Goal: Check status

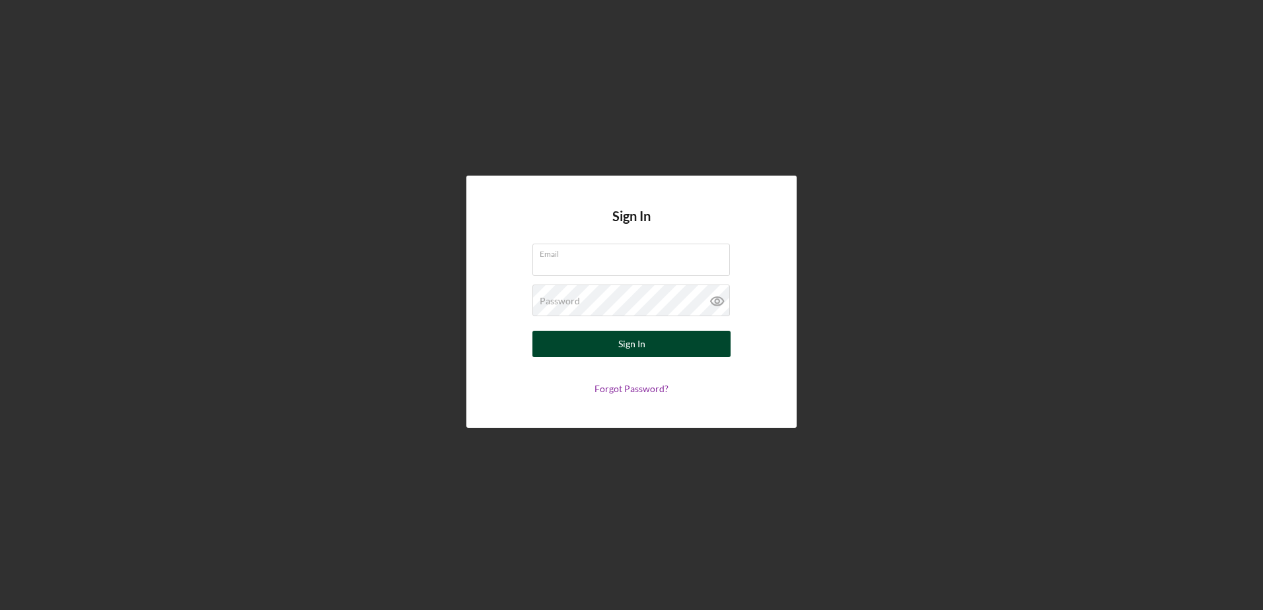
type input "[EMAIL_ADDRESS][DOMAIN_NAME]"
click at [609, 333] on button "Sign In" at bounding box center [632, 344] width 198 height 26
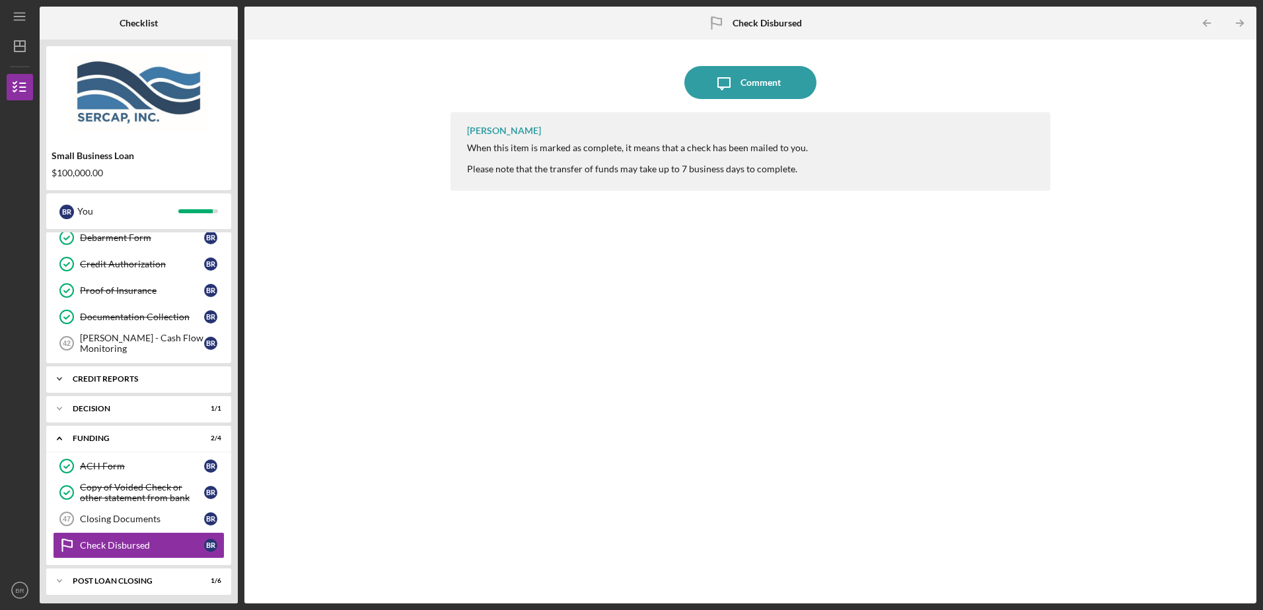
scroll to position [654, 0]
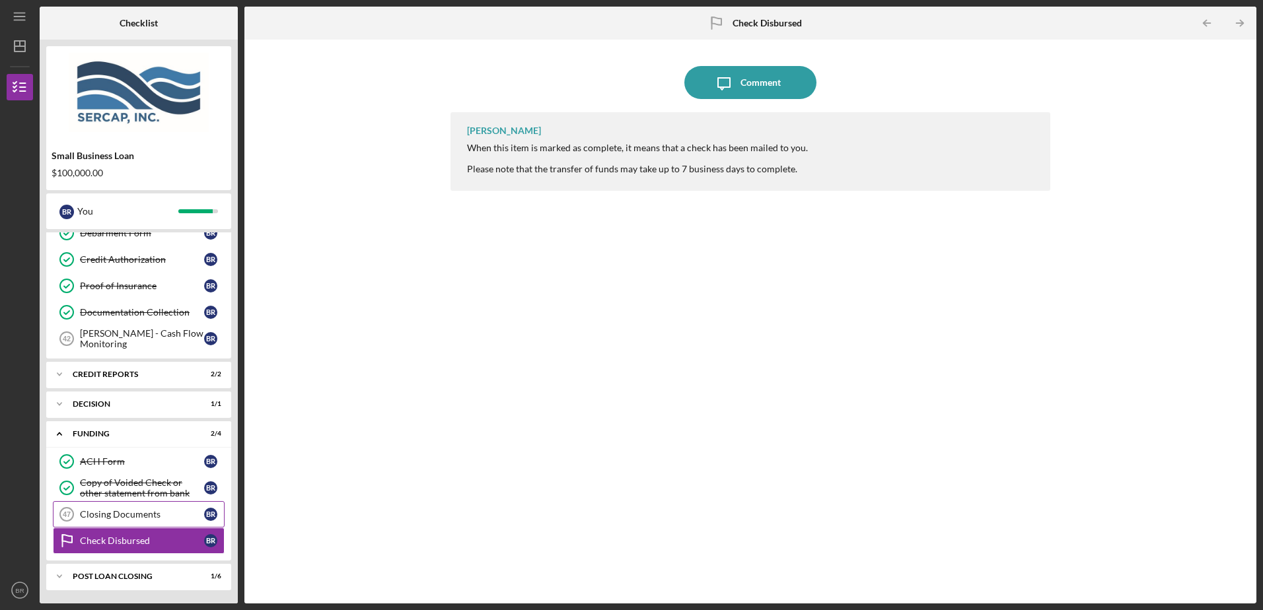
click at [132, 519] on div "Closing Documents" at bounding box center [142, 514] width 124 height 11
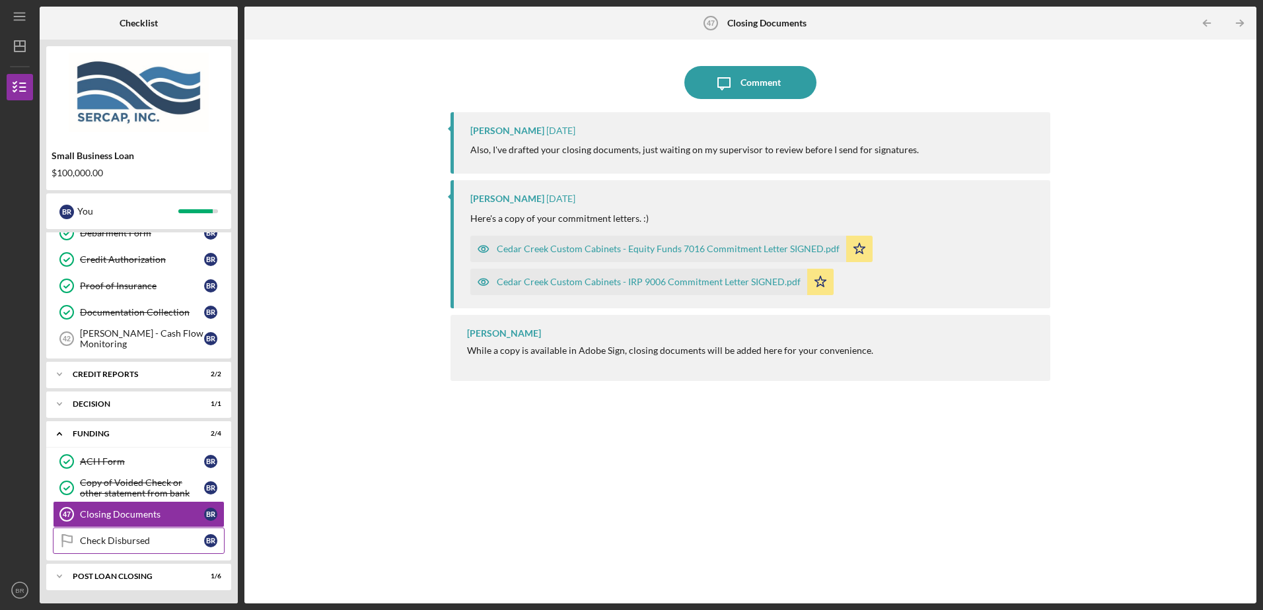
click at [128, 544] on div "Check Disbursed" at bounding box center [142, 541] width 124 height 11
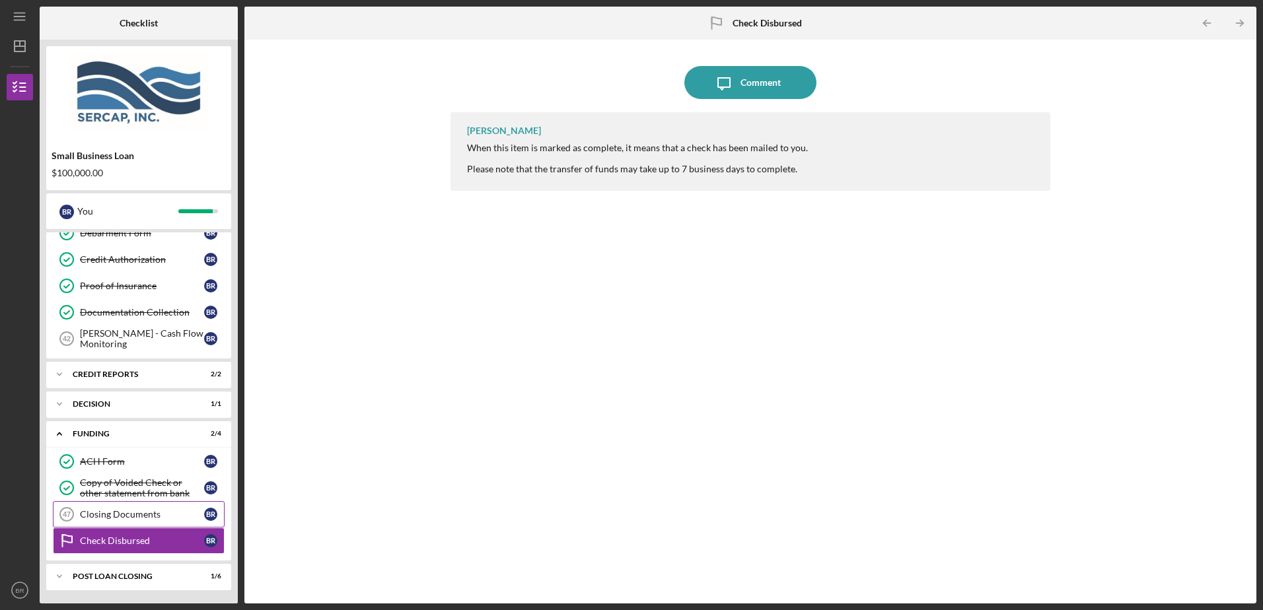
click at [129, 519] on div "Closing Documents" at bounding box center [142, 514] width 124 height 11
